Goal: Navigation & Orientation: Find specific page/section

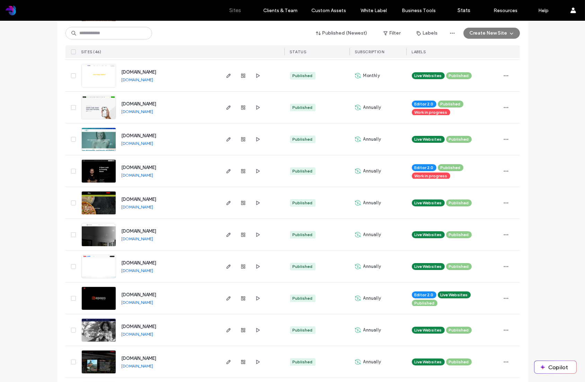
scroll to position [170, 0]
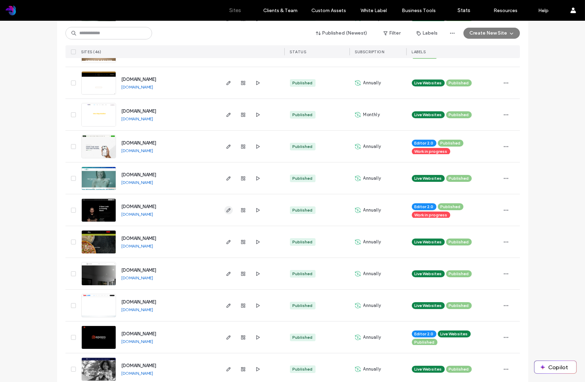
click at [226, 210] on use "button" at bounding box center [228, 210] width 4 height 4
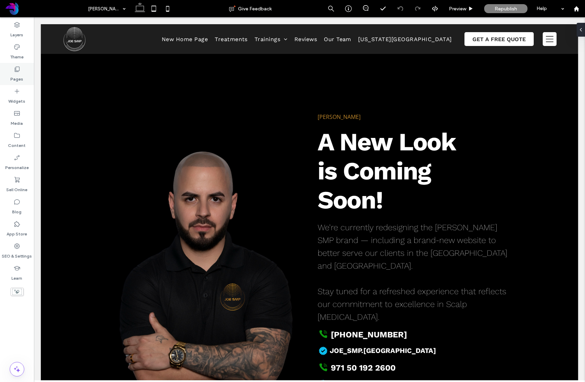
click at [18, 73] on label "Pages" at bounding box center [17, 78] width 13 height 10
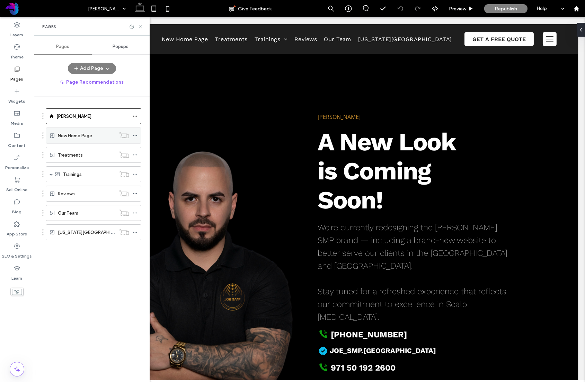
click at [80, 133] on label "New Home Page" at bounding box center [75, 136] width 34 height 12
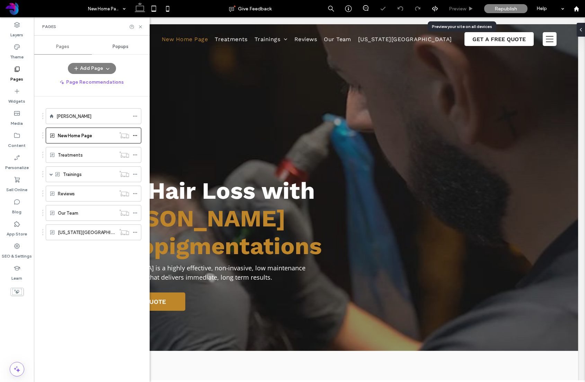
click at [455, 8] on span "Preview" at bounding box center [457, 9] width 17 height 6
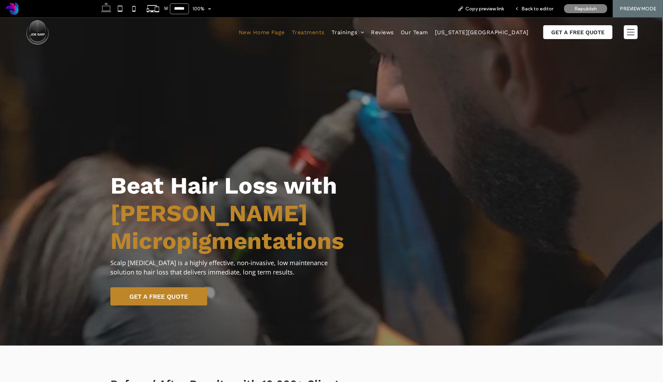
click at [325, 32] on span "Treatments" at bounding box center [308, 32] width 33 height 7
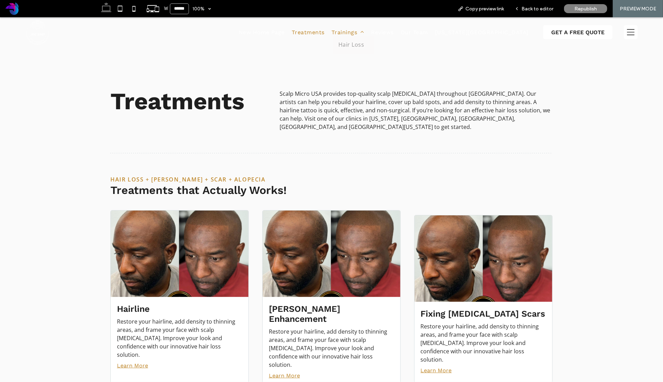
click at [364, 33] on span "Trainings" at bounding box center [348, 32] width 33 height 7
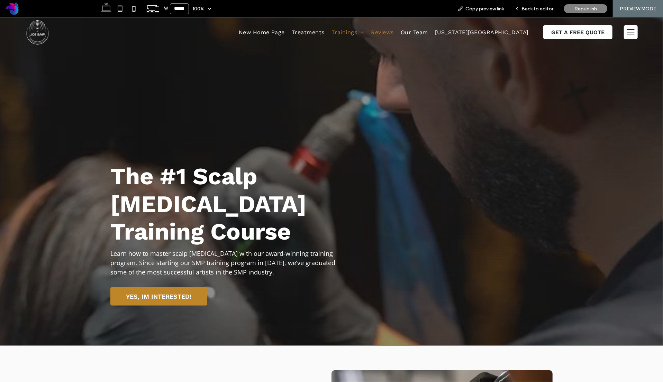
click at [394, 33] on span "Reviews" at bounding box center [382, 32] width 22 height 7
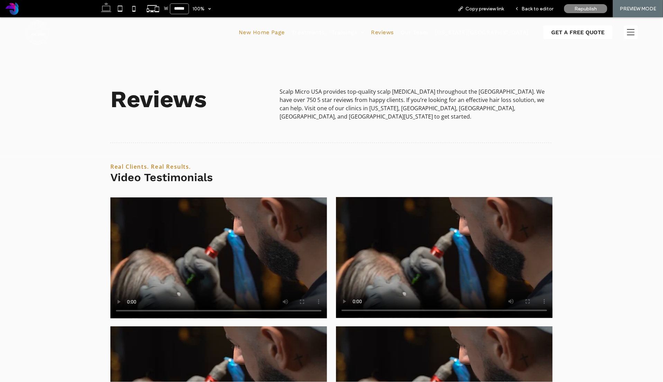
click at [285, 31] on span "New Home Page" at bounding box center [262, 32] width 46 height 7
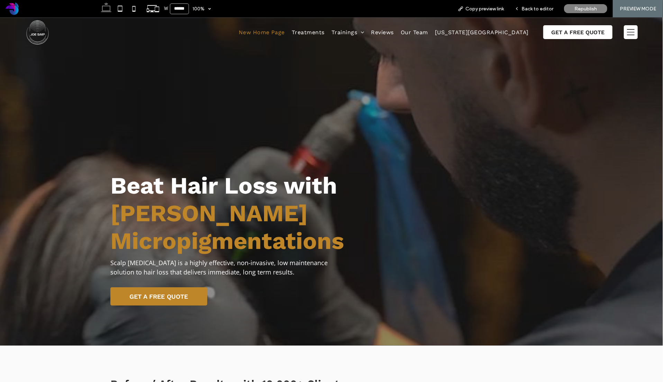
click at [584, 31] on icon at bounding box center [631, 32] width 14 height 8
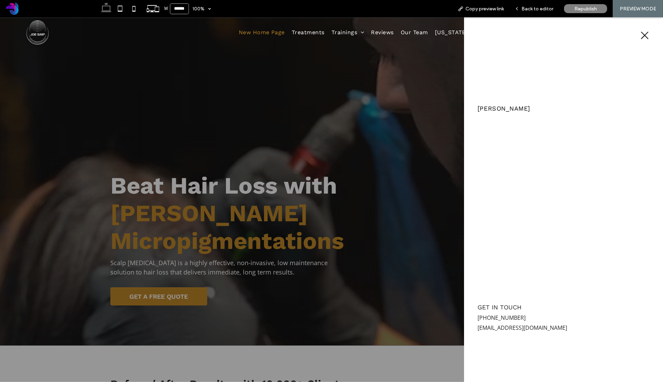
click at [584, 36] on icon at bounding box center [644, 34] width 9 height 9
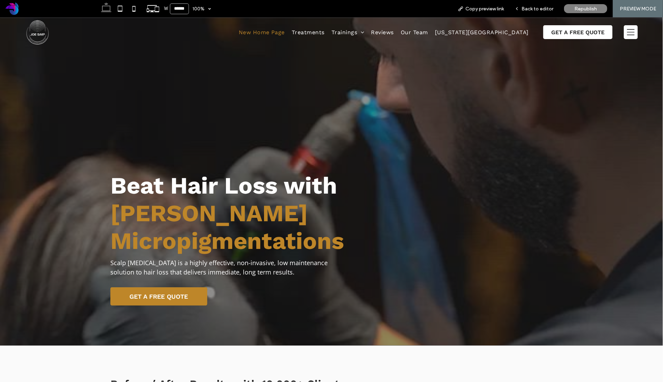
drag, startPoint x: 44, startPoint y: 54, endPoint x: 44, endPoint y: 36, distance: 17.3
click at [44, 36] on img at bounding box center [37, 32] width 25 height 25
